Goal: Task Accomplishment & Management: Use online tool/utility

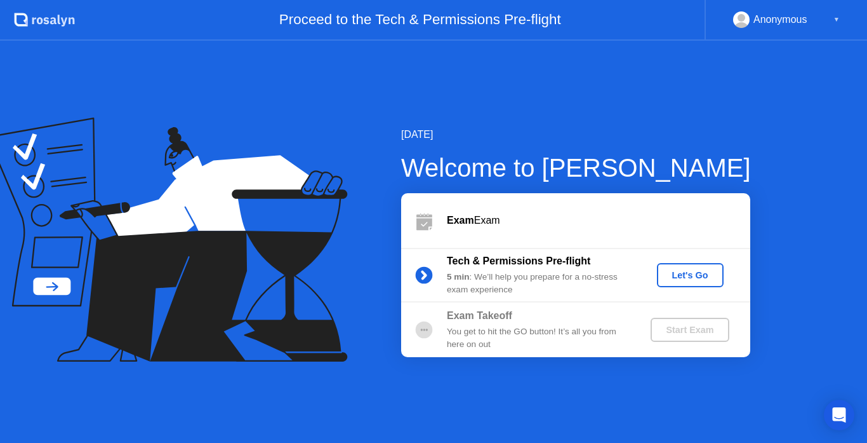
click at [690, 276] on div "Let's Go" at bounding box center [690, 275] width 57 height 10
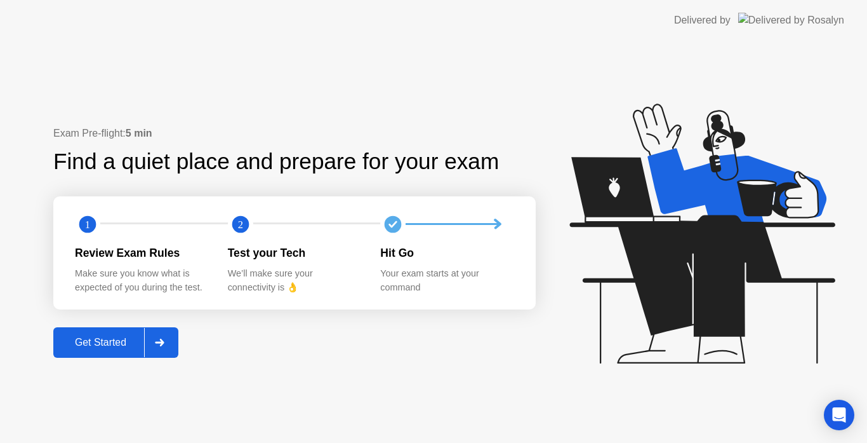
click at [95, 342] on div "Get Started" at bounding box center [100, 342] width 87 height 11
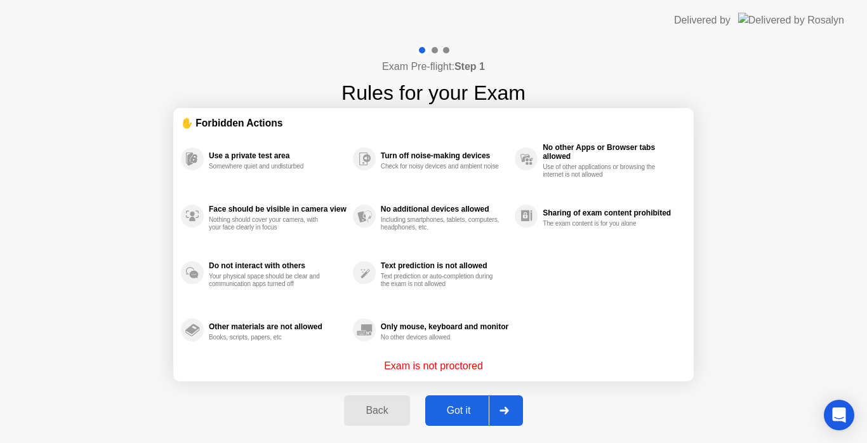
click at [462, 411] on div "Got it" at bounding box center [459, 409] width 60 height 11
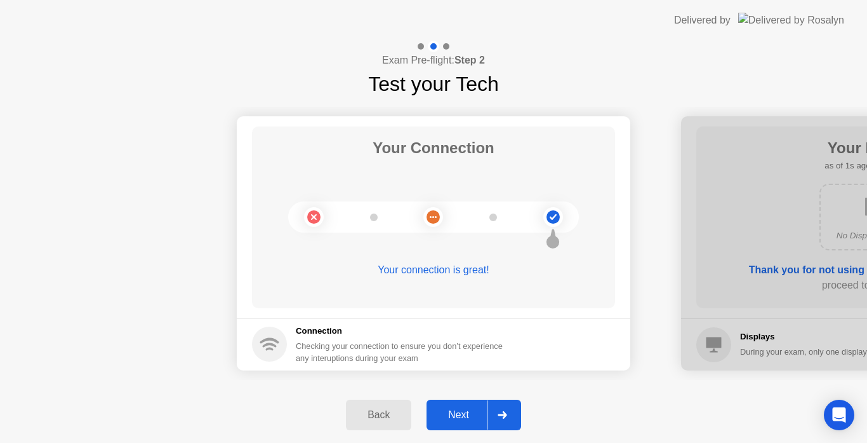
click at [462, 411] on div "Next" at bounding box center [459, 414] width 57 height 11
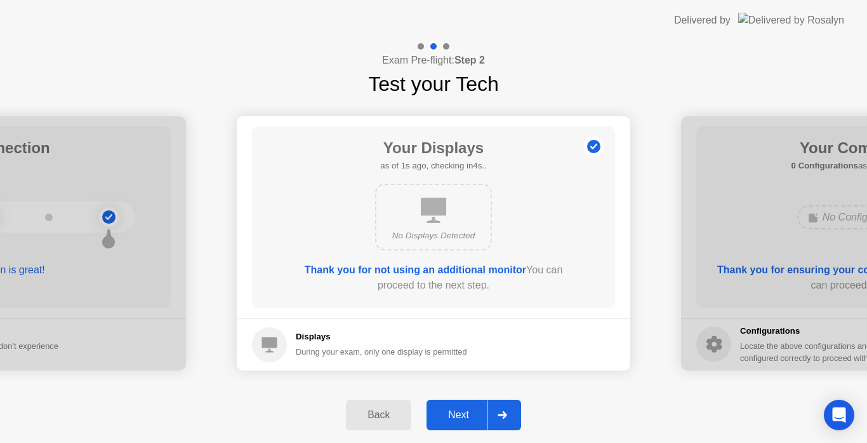
click at [462, 411] on div "Next" at bounding box center [459, 414] width 57 height 11
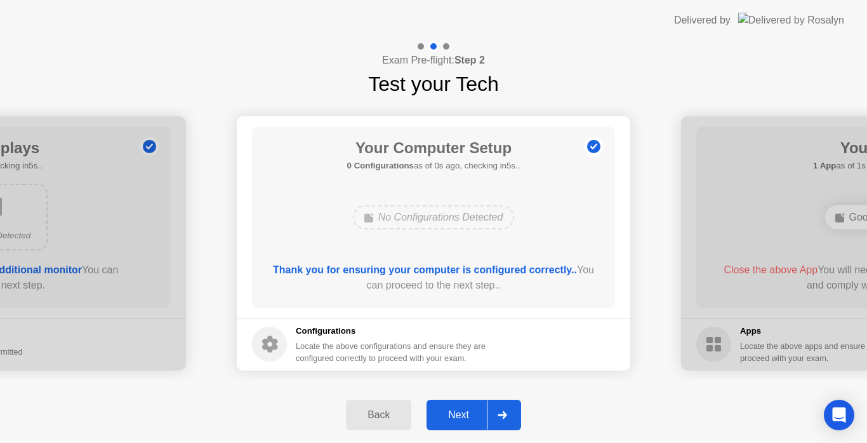
click at [462, 411] on div "Next" at bounding box center [459, 414] width 57 height 11
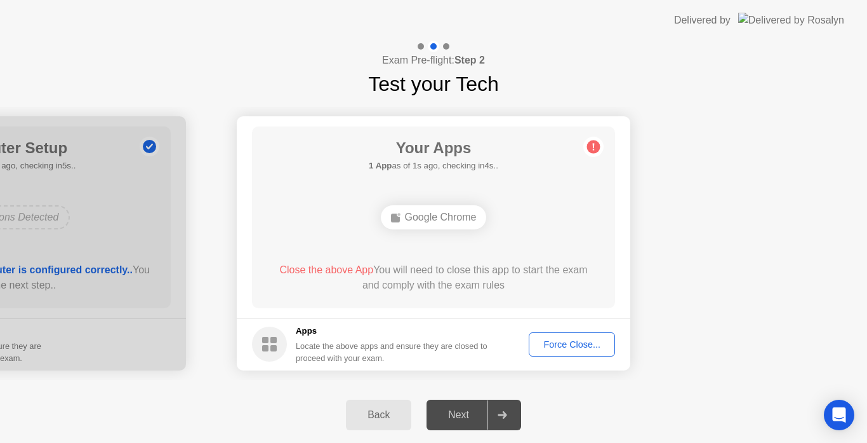
click at [542, 349] on div "Force Close..." at bounding box center [571, 344] width 77 height 10
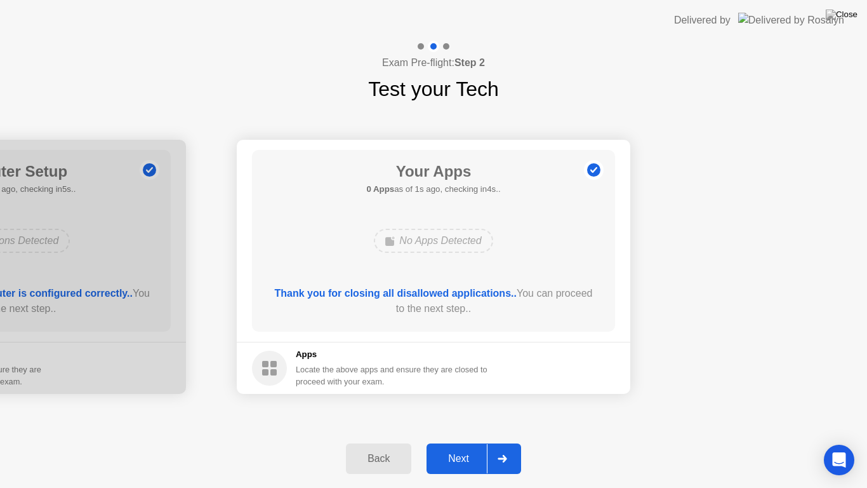
click at [466, 442] on button "Next" at bounding box center [474, 458] width 95 height 30
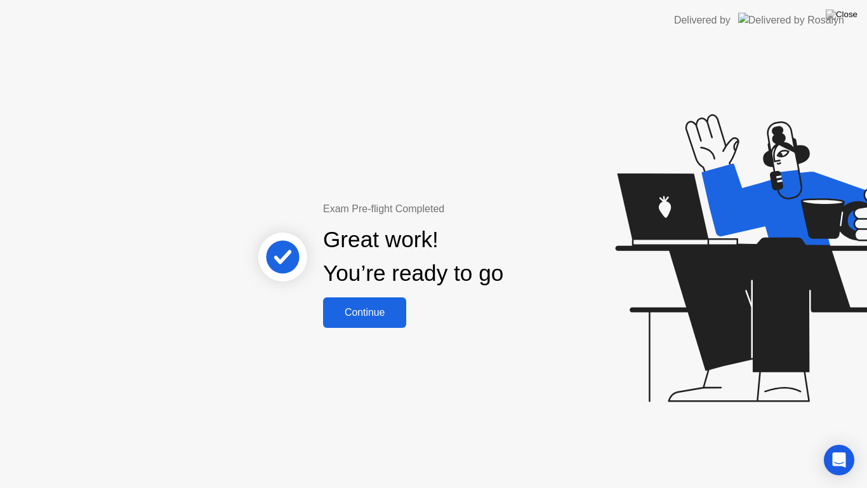
click at [391, 326] on button "Continue" at bounding box center [364, 312] width 83 height 30
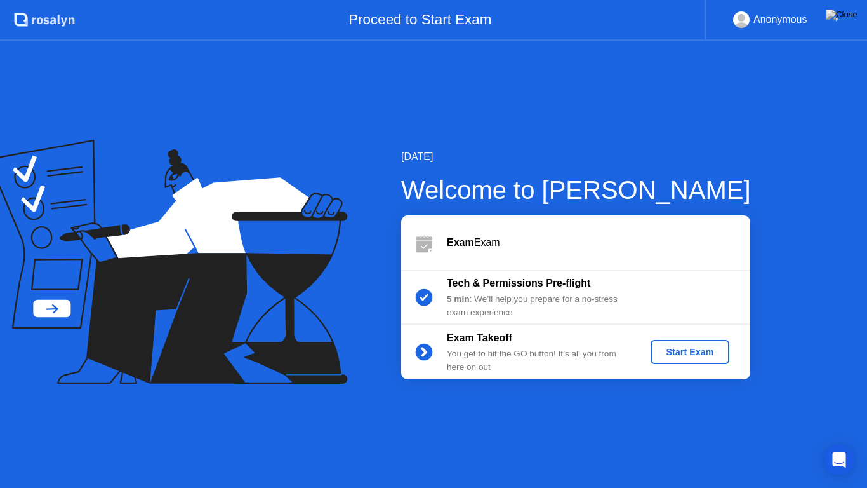
click at [706, 351] on div "Start Exam" at bounding box center [690, 352] width 68 height 10
